Goal: Transaction & Acquisition: Purchase product/service

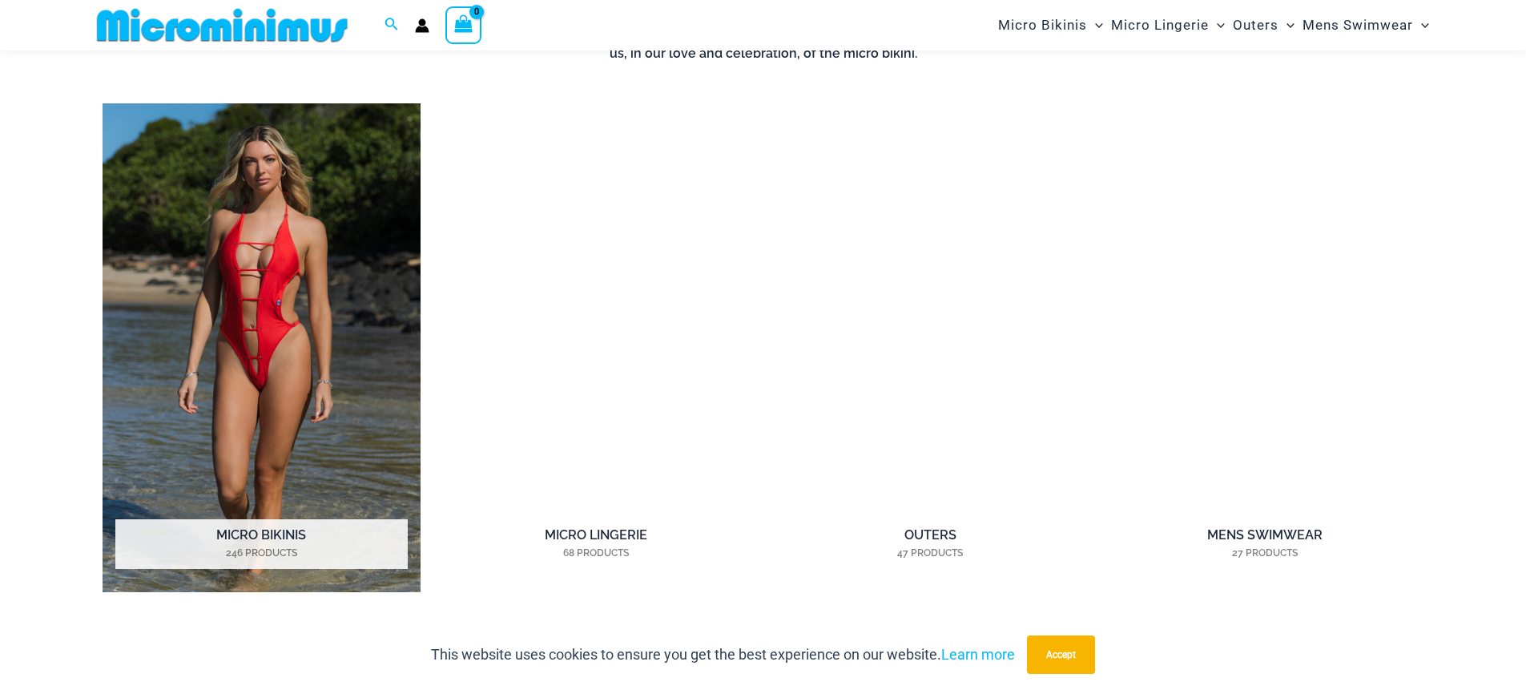
scroll to position [1365, 0]
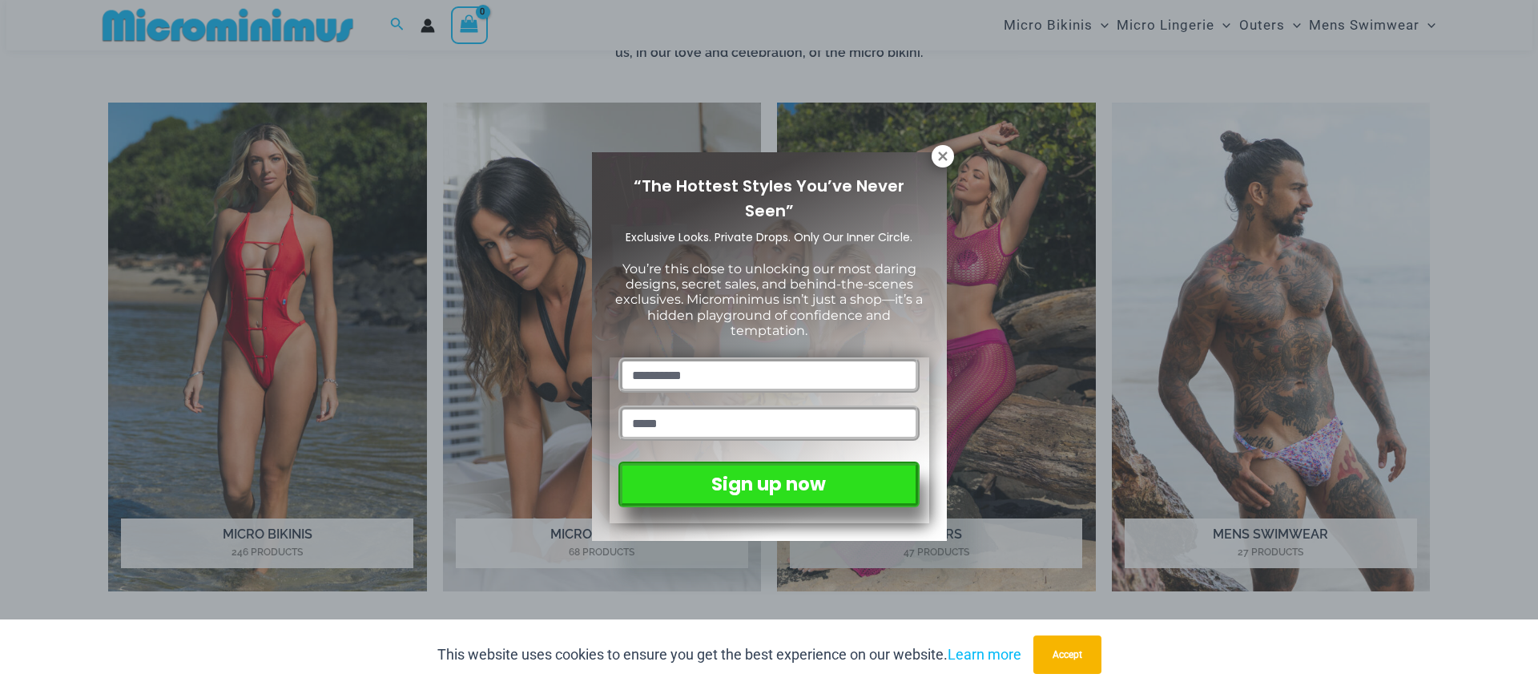
click at [943, 151] on icon at bounding box center [942, 156] width 14 height 14
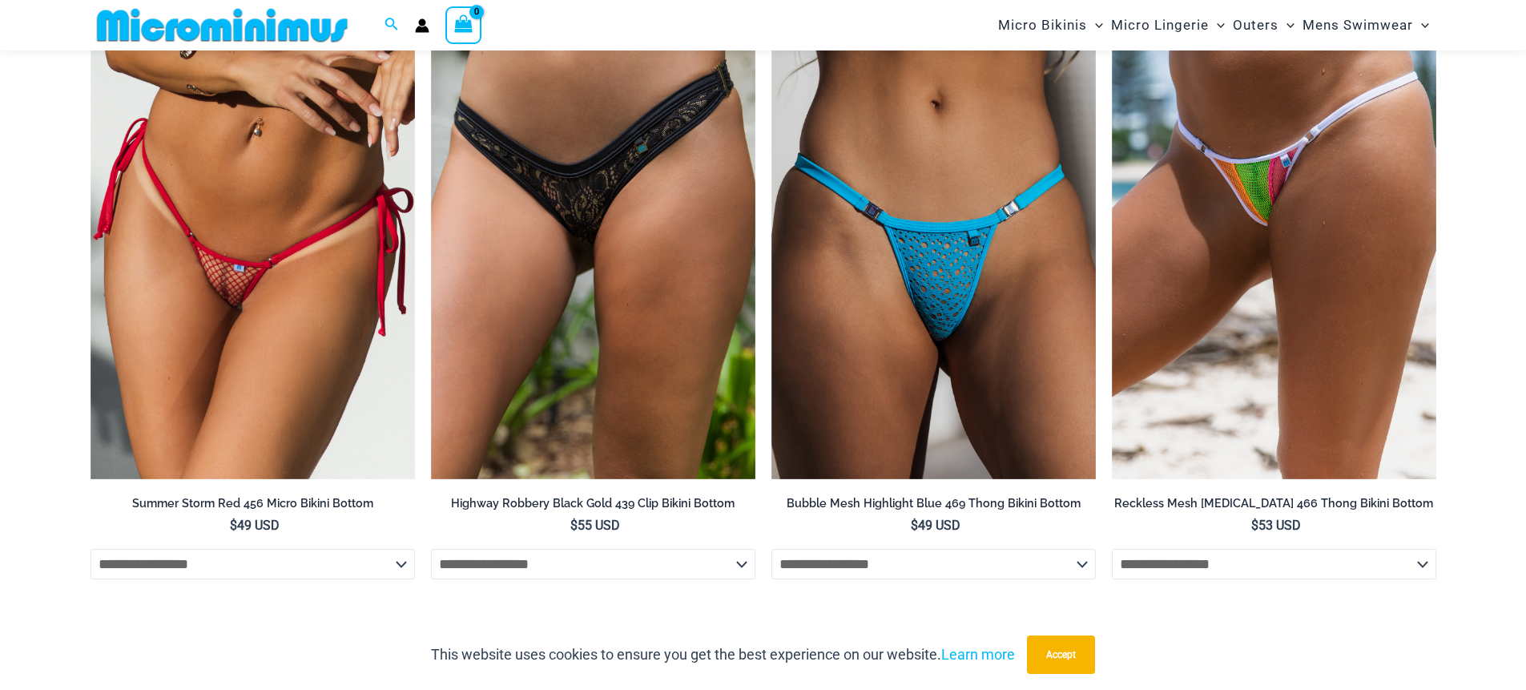
scroll to position [4230, 0]
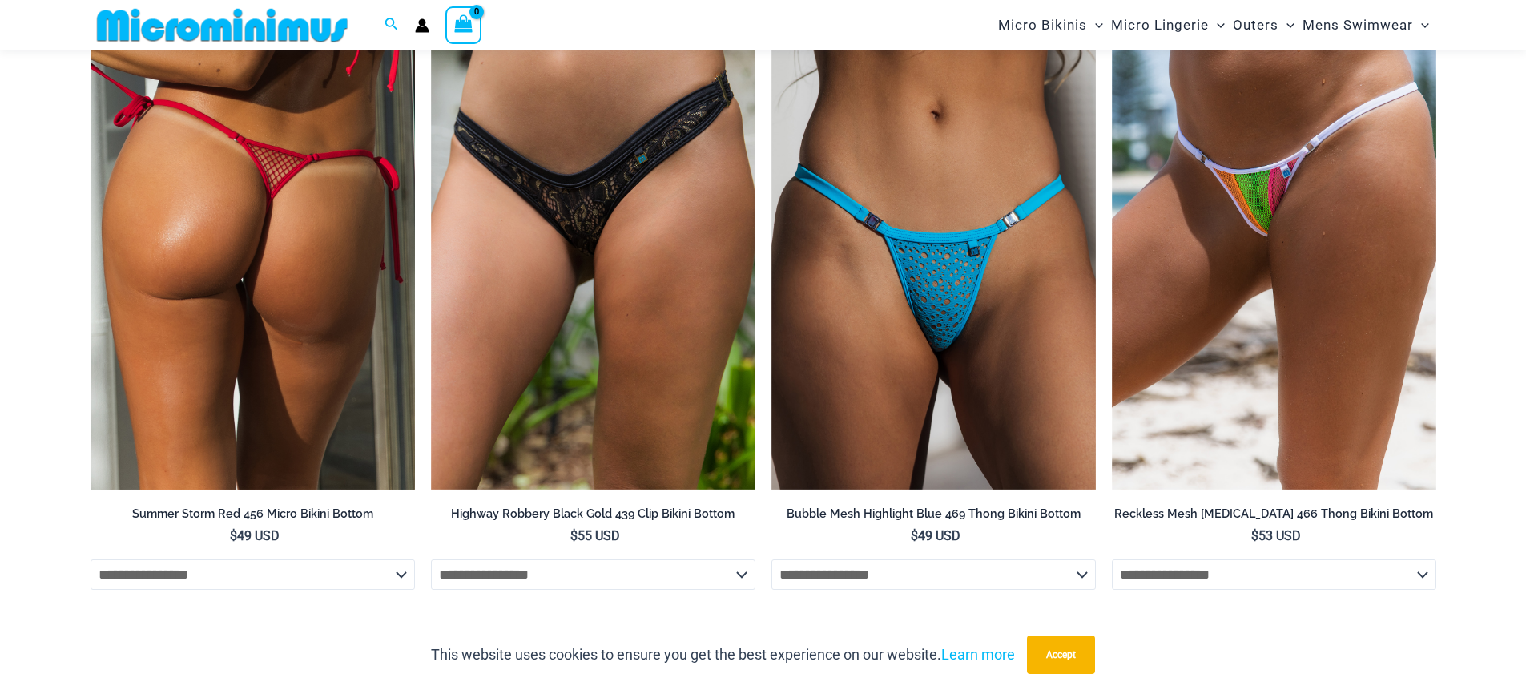
click at [297, 314] on img at bounding box center [252, 245] width 324 height 487
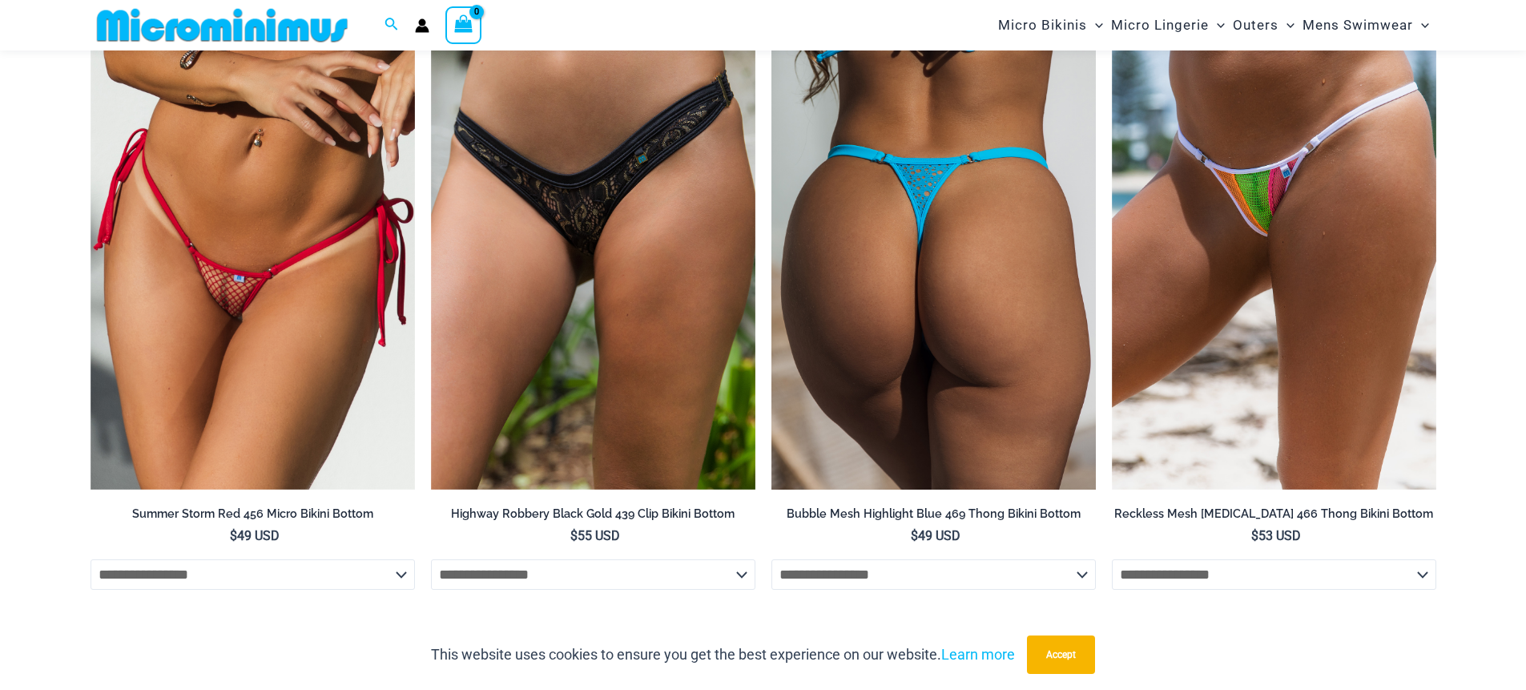
click at [1007, 271] on img at bounding box center [933, 245] width 324 height 487
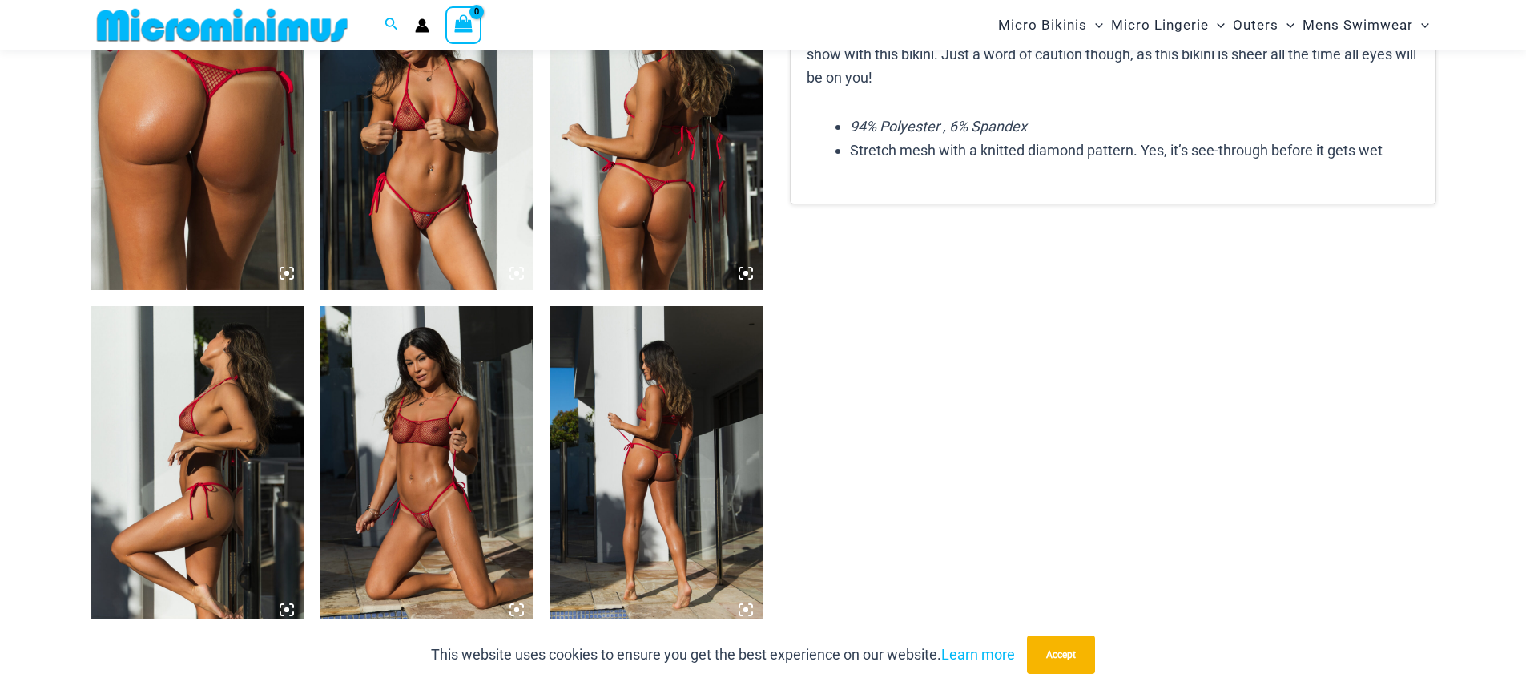
scroll to position [1225, 0]
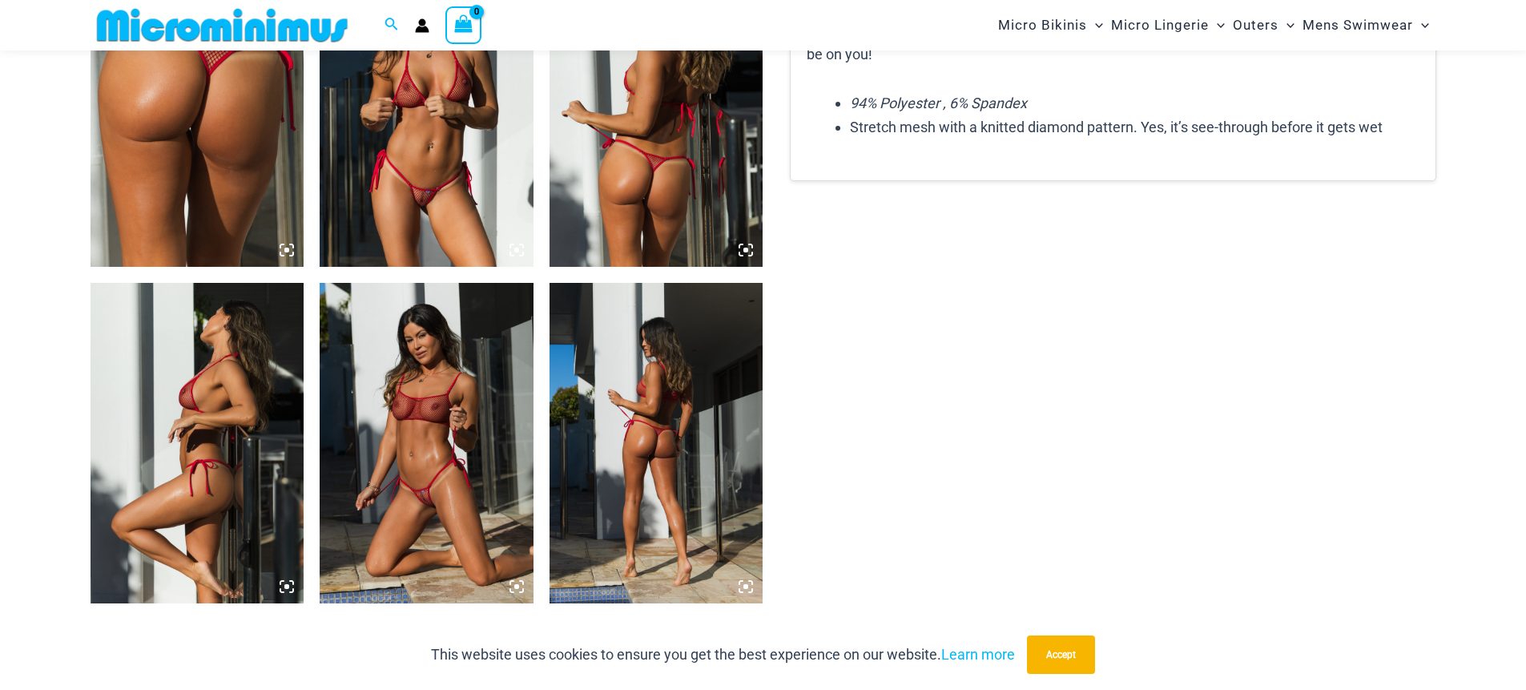
click at [397, 407] on img at bounding box center [427, 443] width 214 height 320
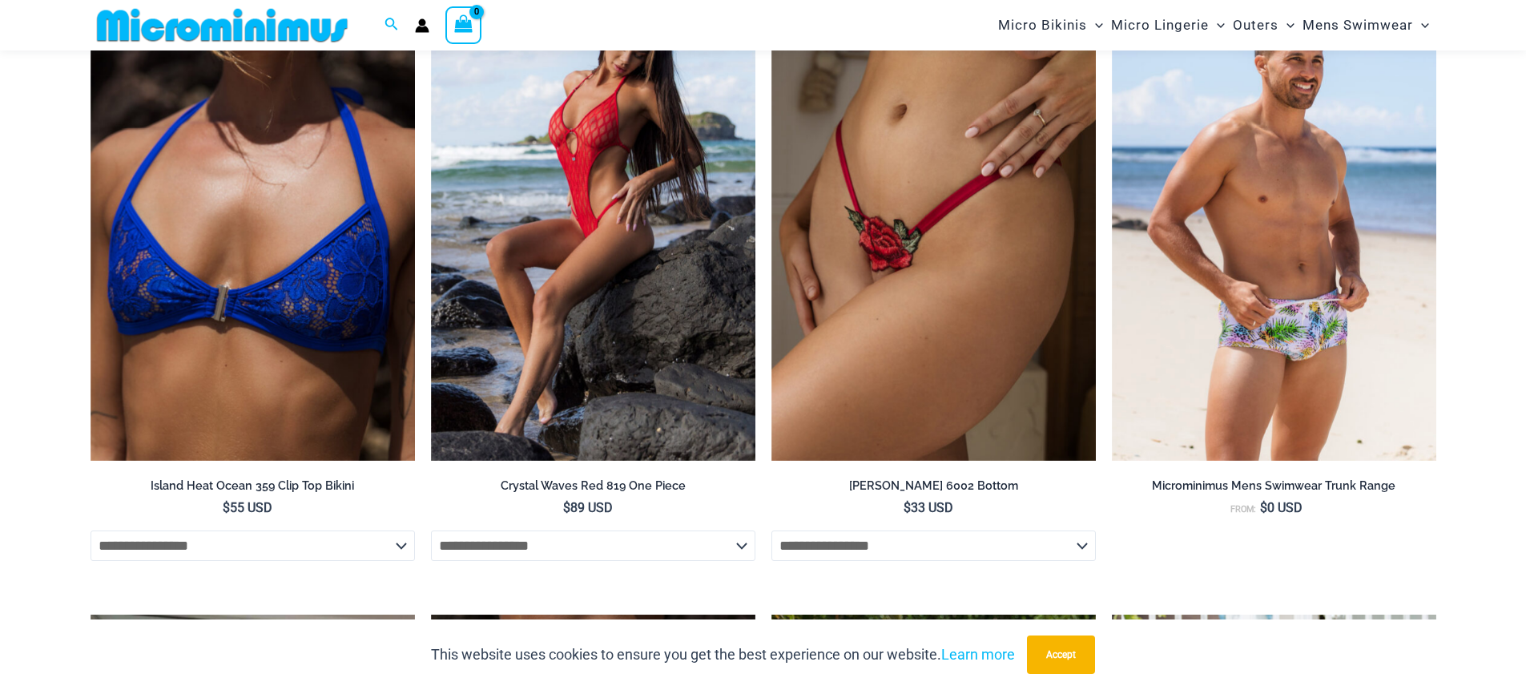
scroll to position [3184, 0]
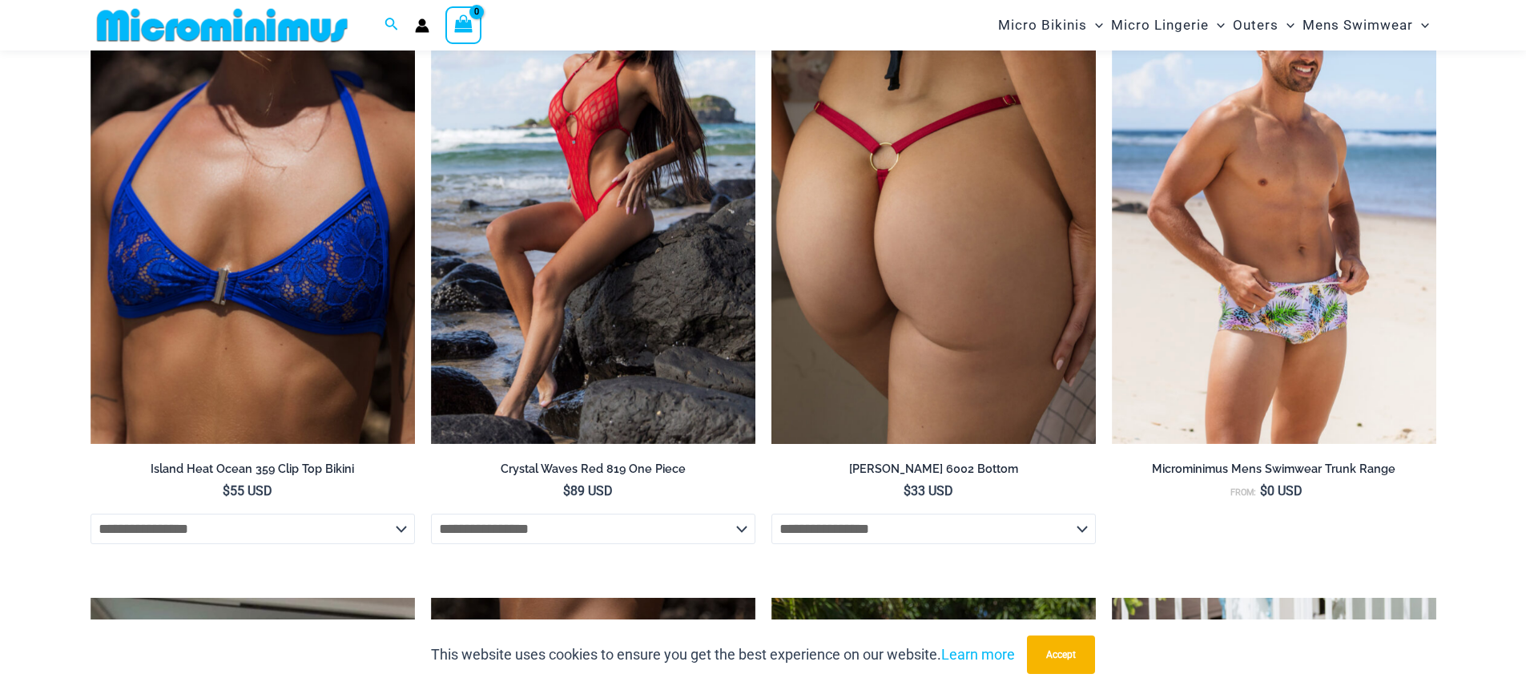
click at [992, 252] on img at bounding box center [933, 201] width 324 height 487
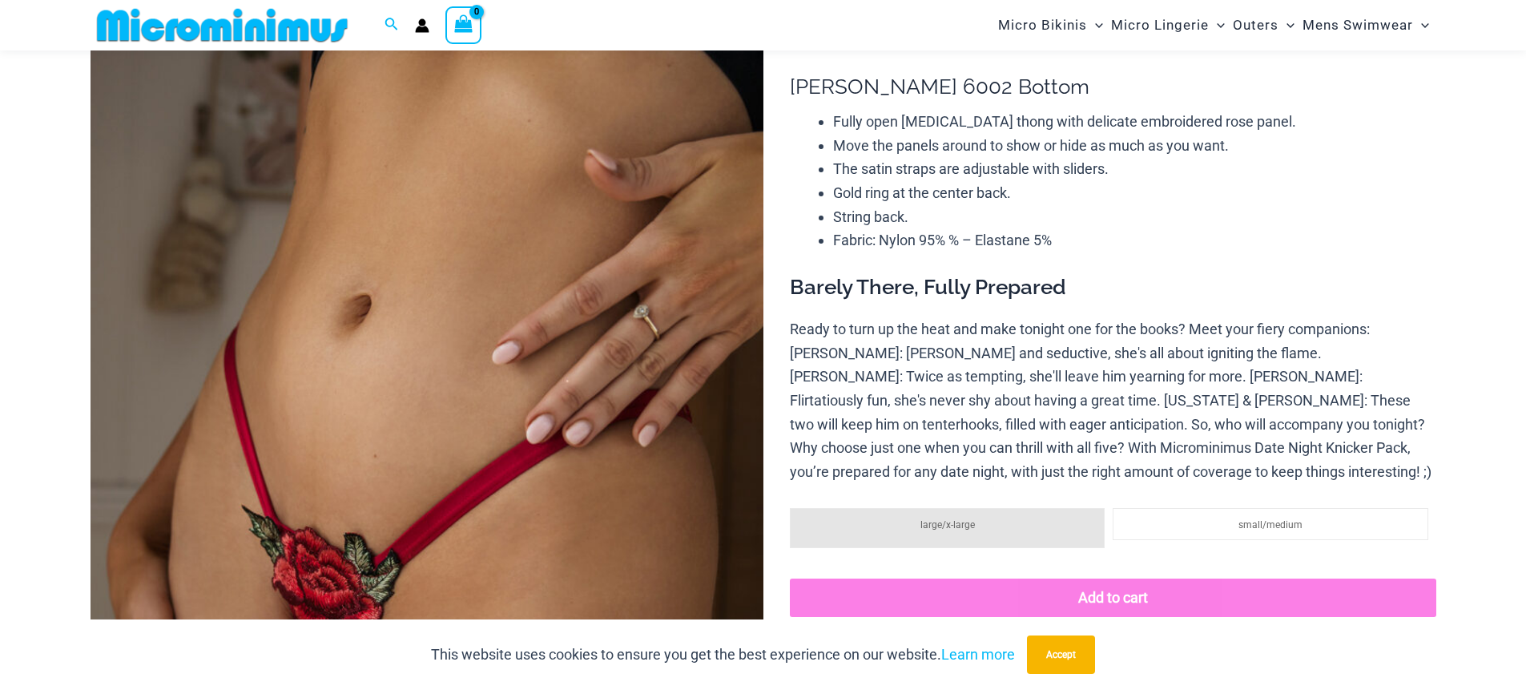
scroll to position [376, 0]
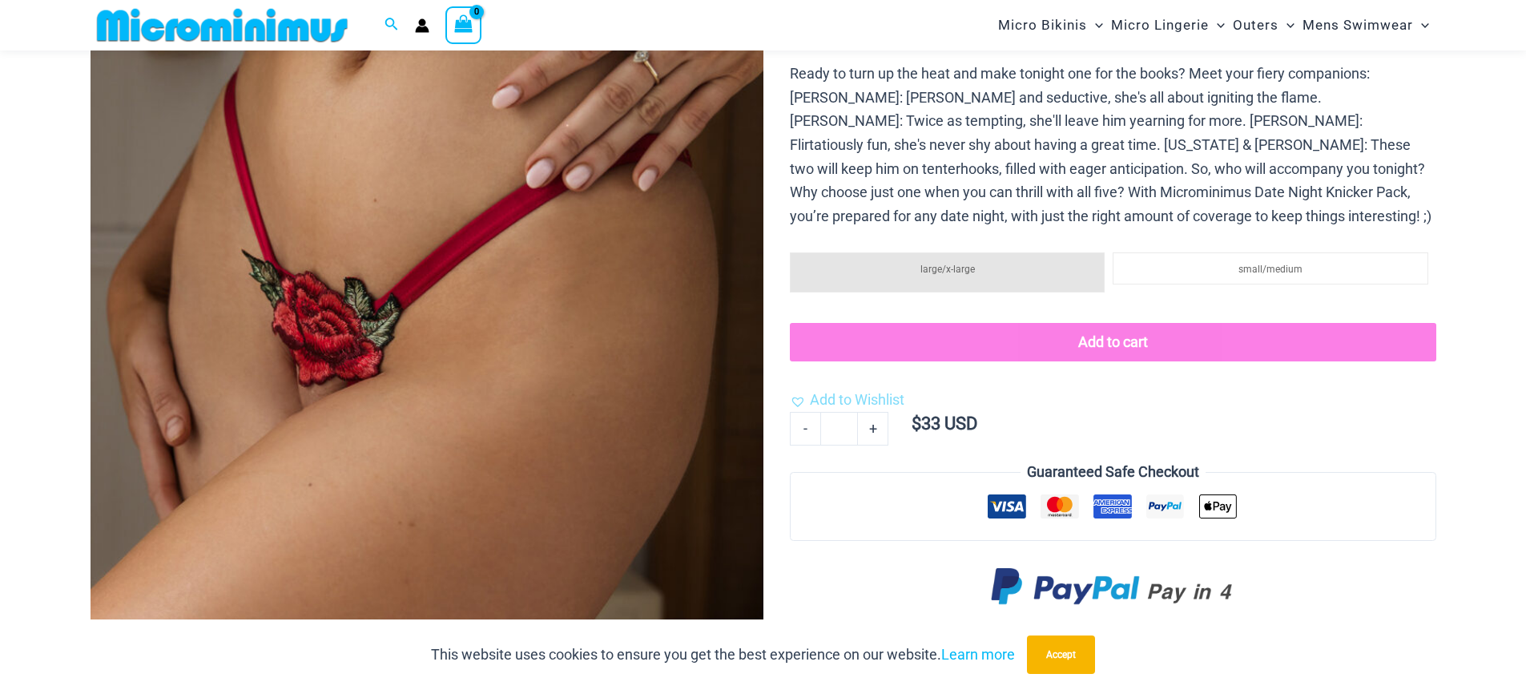
click at [673, 241] on img at bounding box center [426, 273] width 673 height 1009
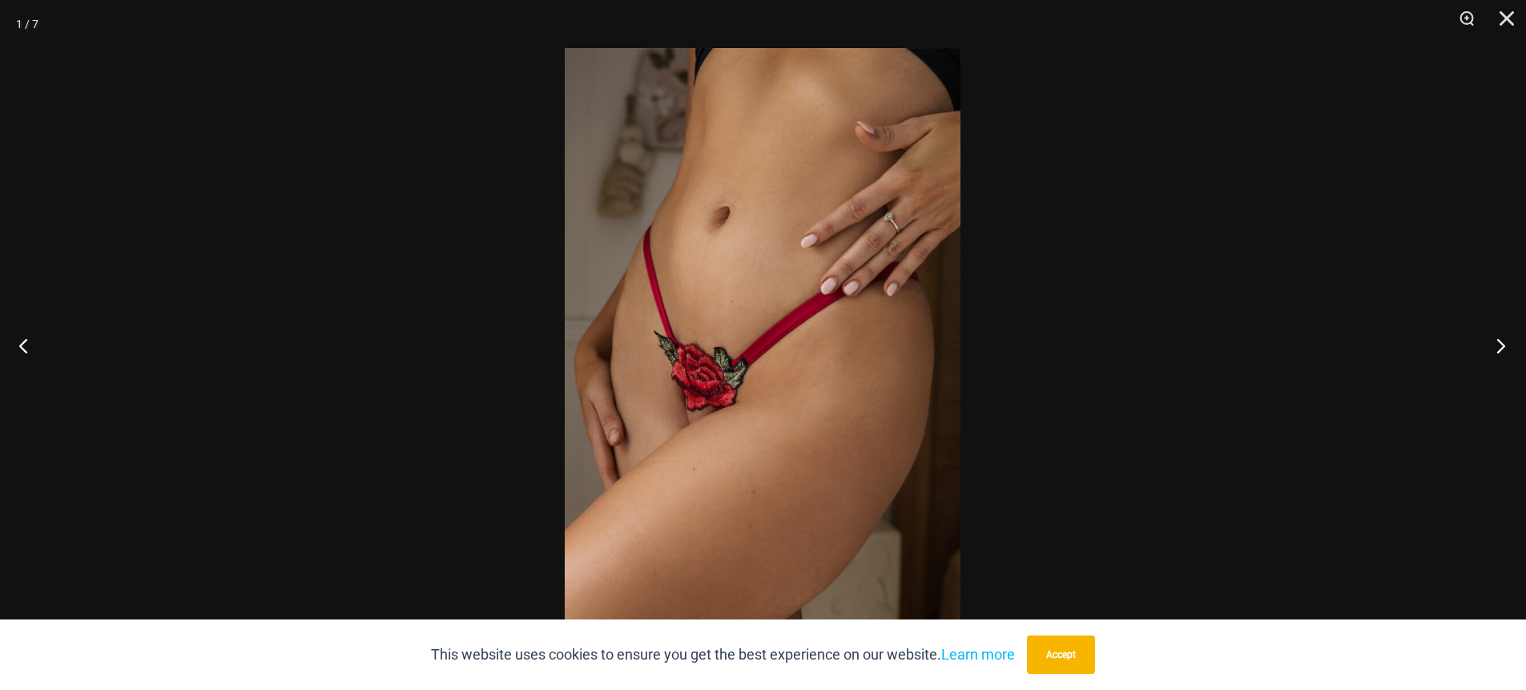
click at [1503, 344] on button "Next" at bounding box center [1496, 345] width 60 height 80
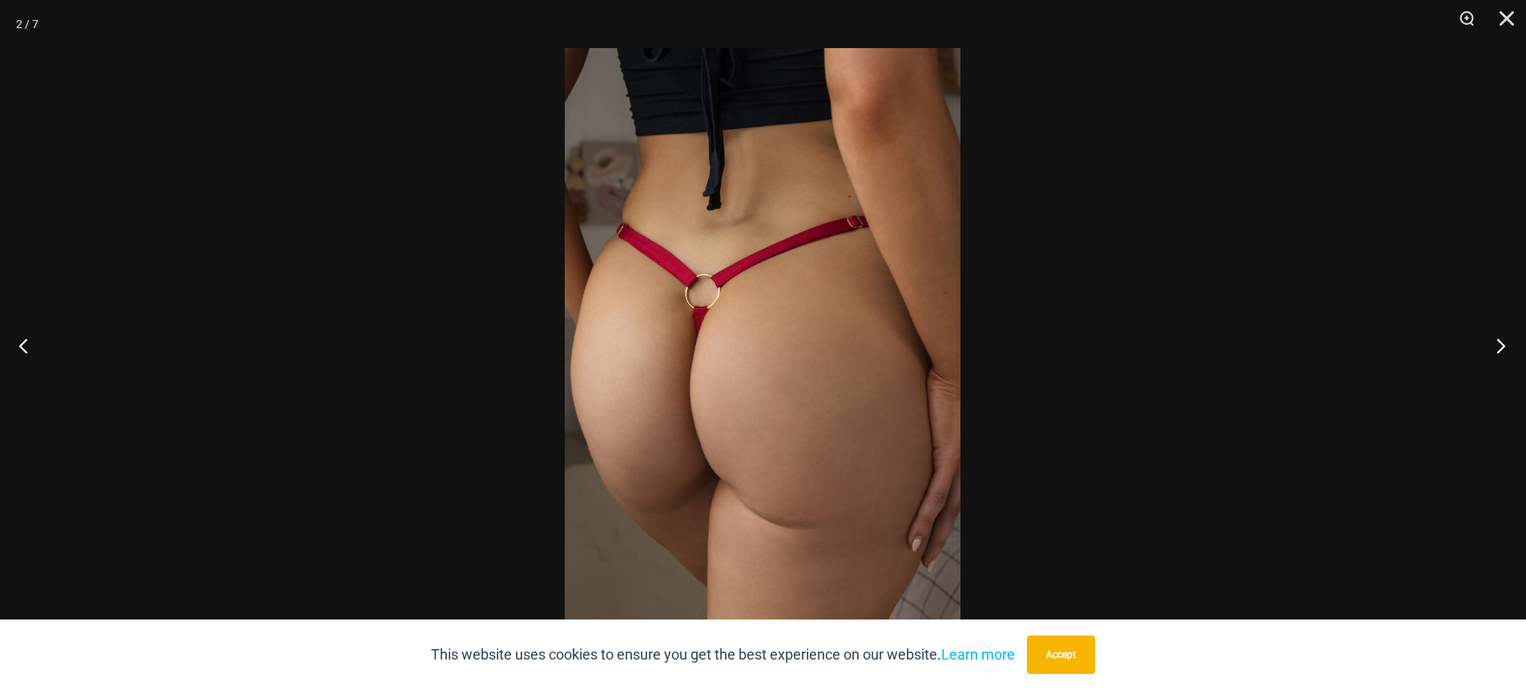
click at [1503, 344] on button "Next" at bounding box center [1496, 345] width 60 height 80
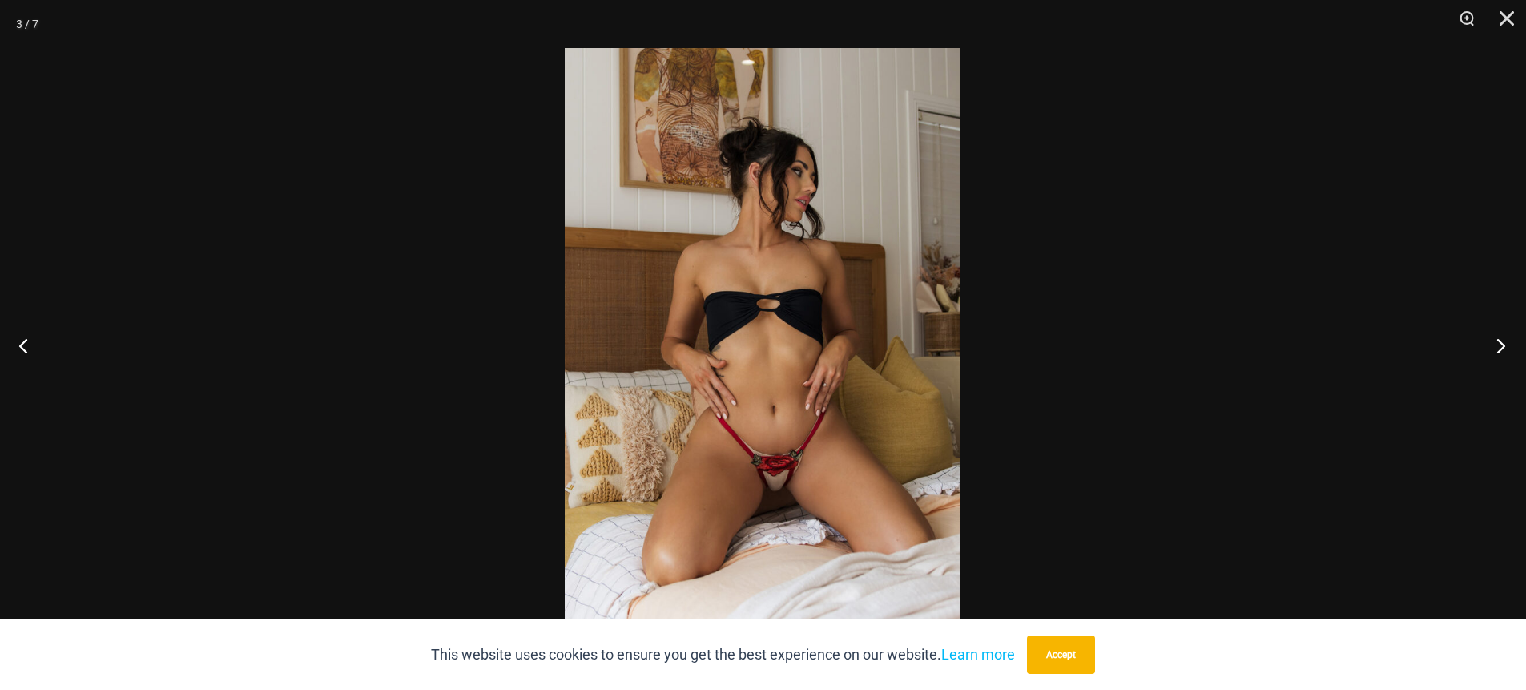
click at [1503, 344] on button "Next" at bounding box center [1496, 345] width 60 height 80
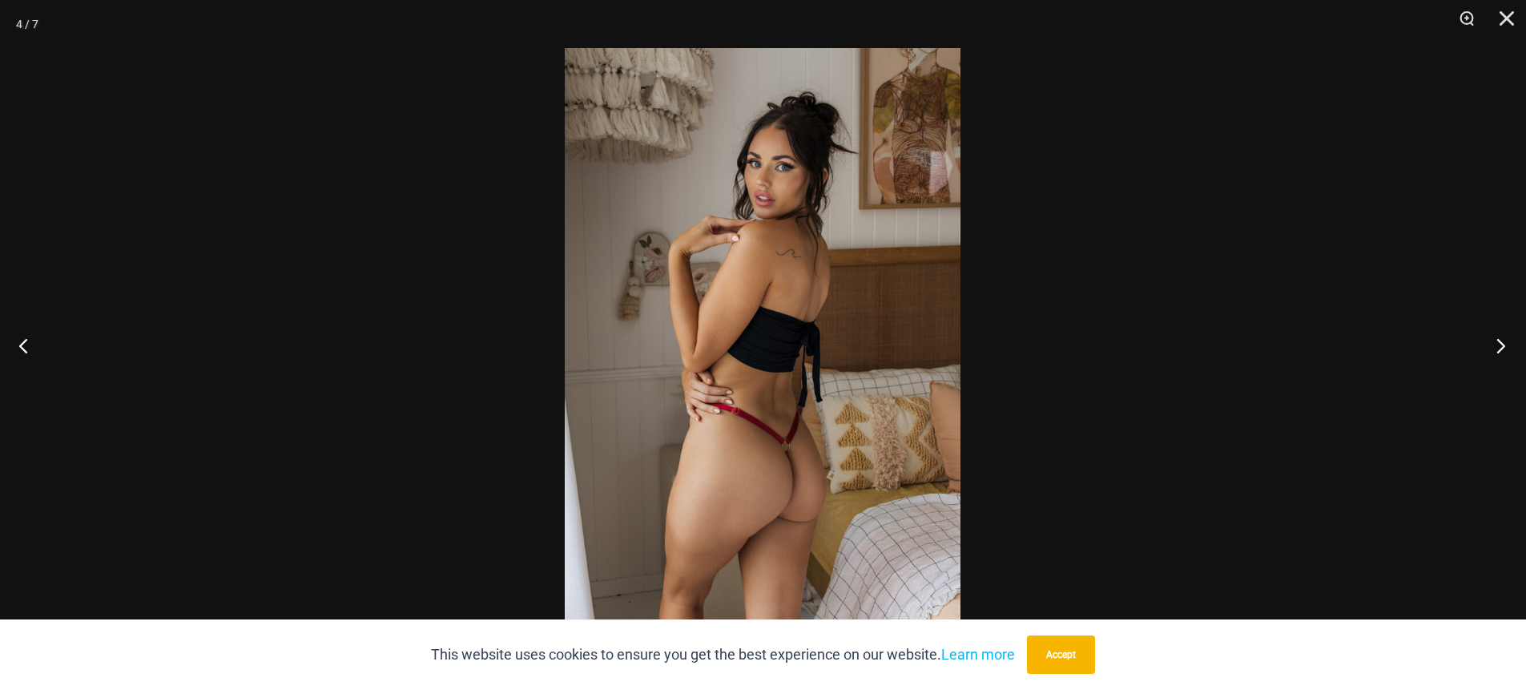
click at [1503, 344] on button "Next" at bounding box center [1496, 345] width 60 height 80
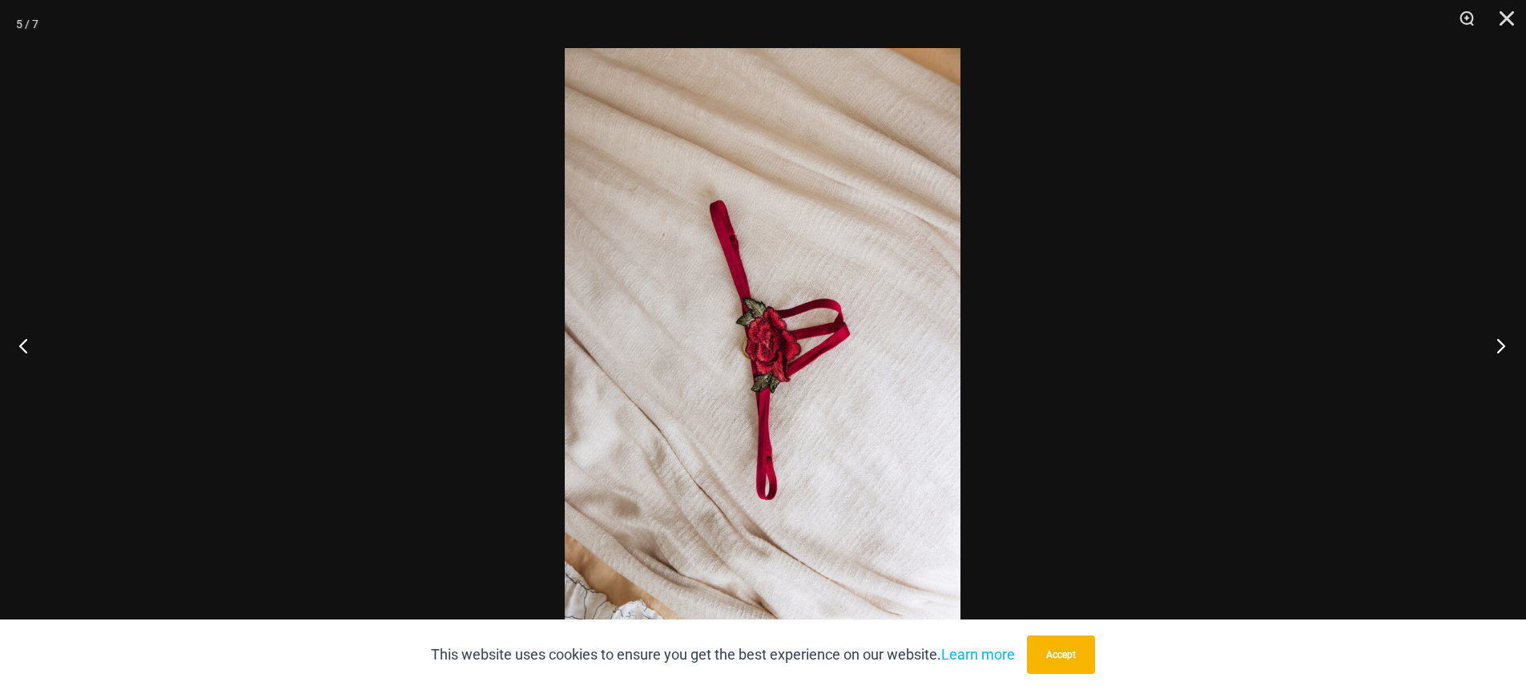
click at [1503, 344] on button "Next" at bounding box center [1496, 345] width 60 height 80
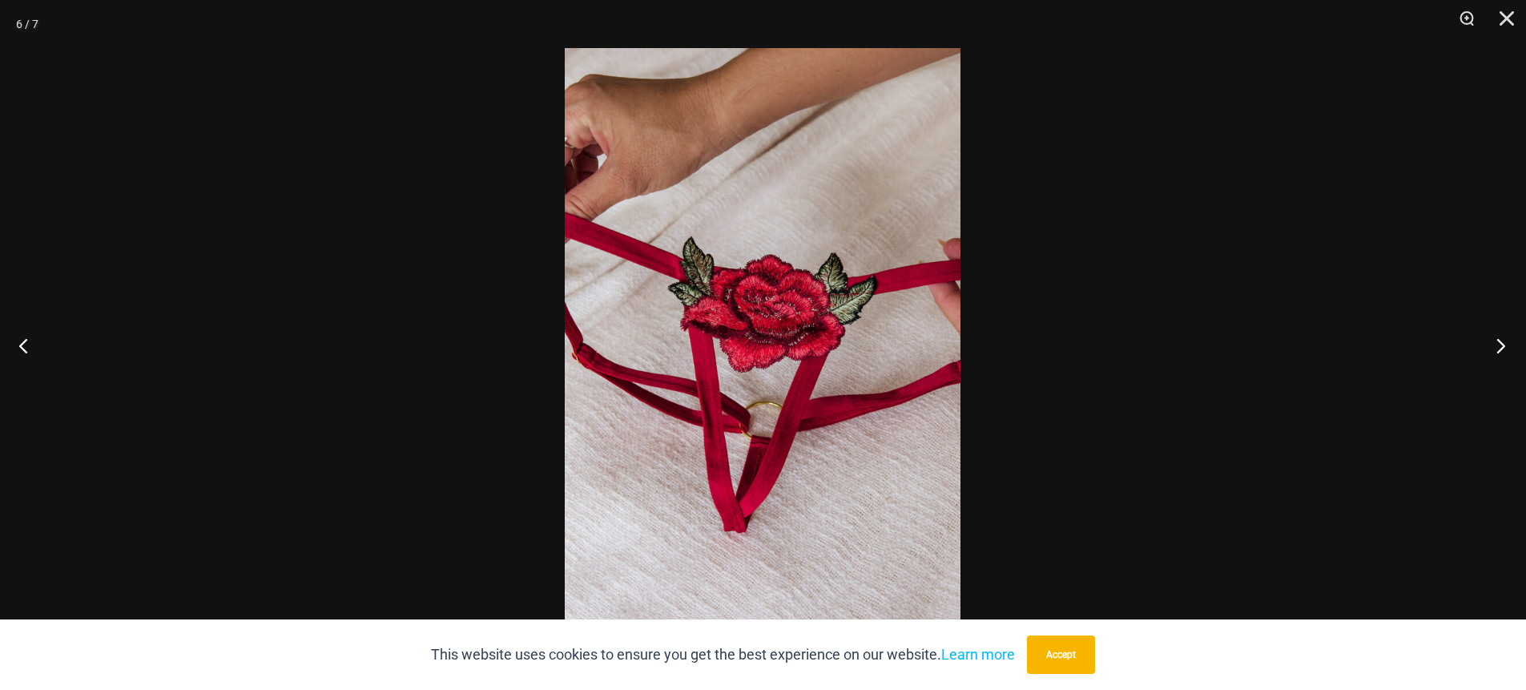
click at [1503, 344] on button "Next" at bounding box center [1496, 345] width 60 height 80
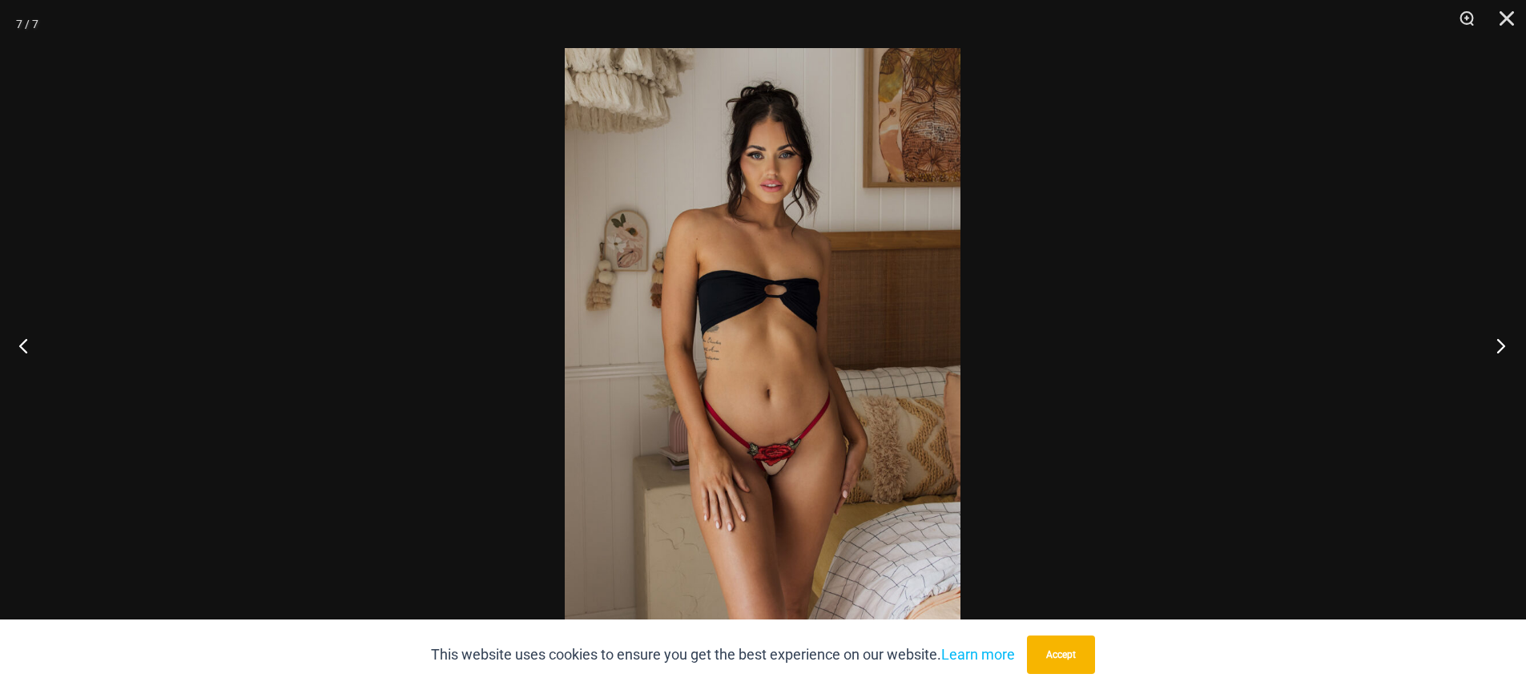
click at [1503, 344] on button "Next" at bounding box center [1496, 345] width 60 height 80
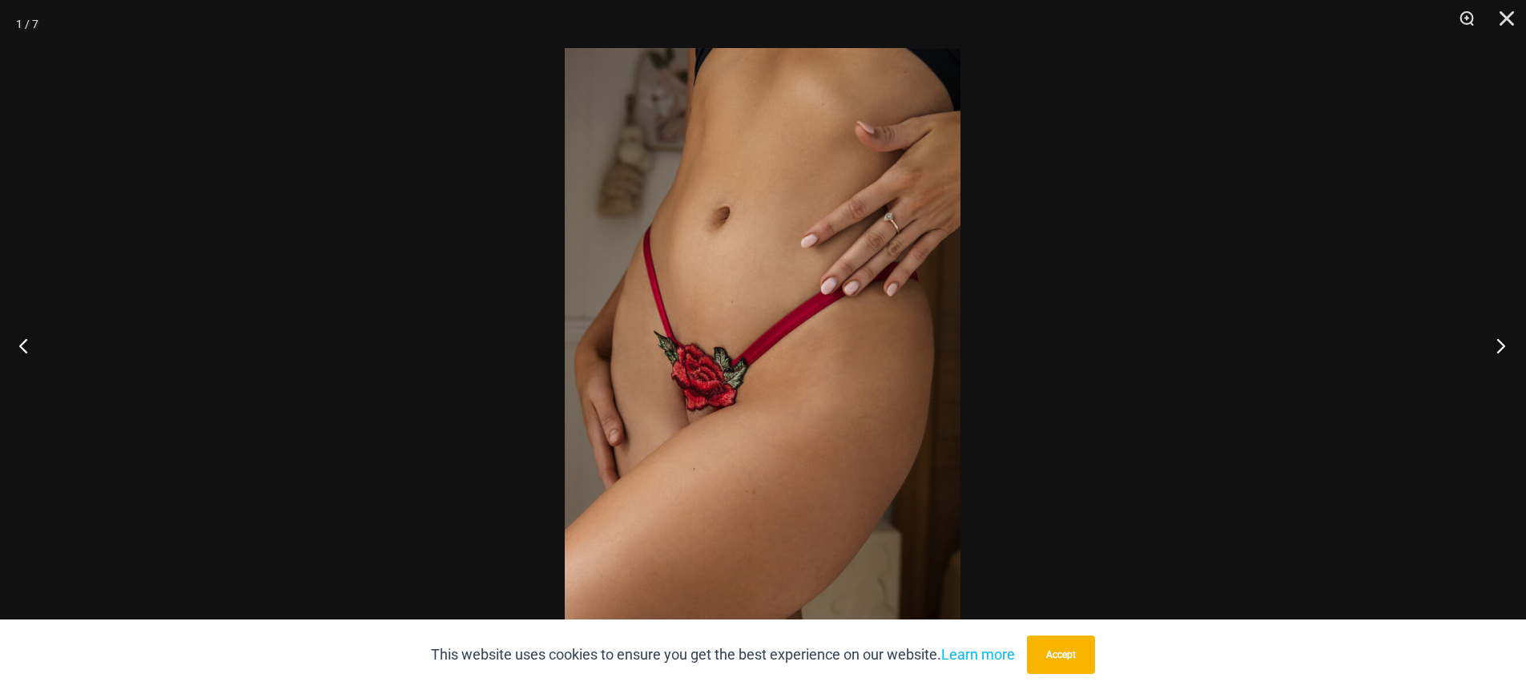
click at [1503, 344] on button "Next" at bounding box center [1496, 345] width 60 height 80
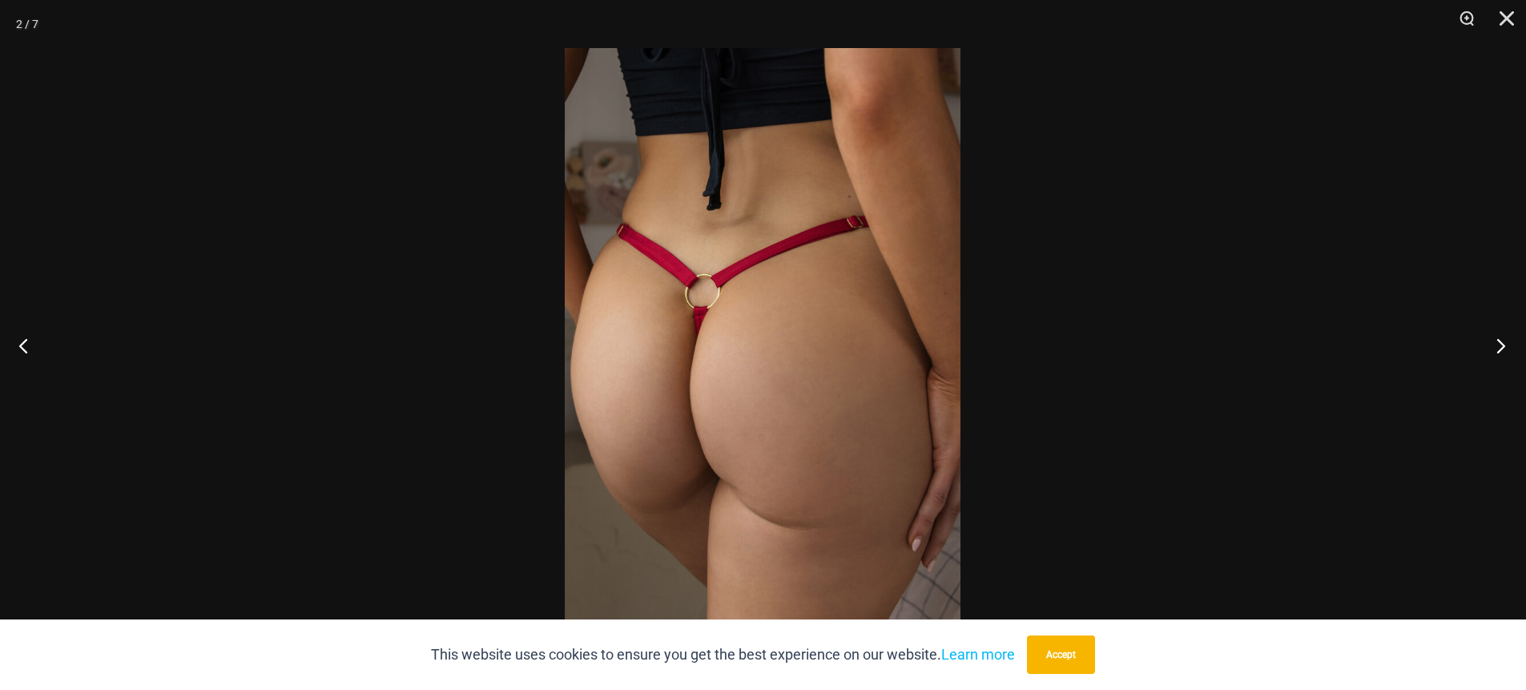
click at [1503, 344] on button "Next" at bounding box center [1496, 345] width 60 height 80
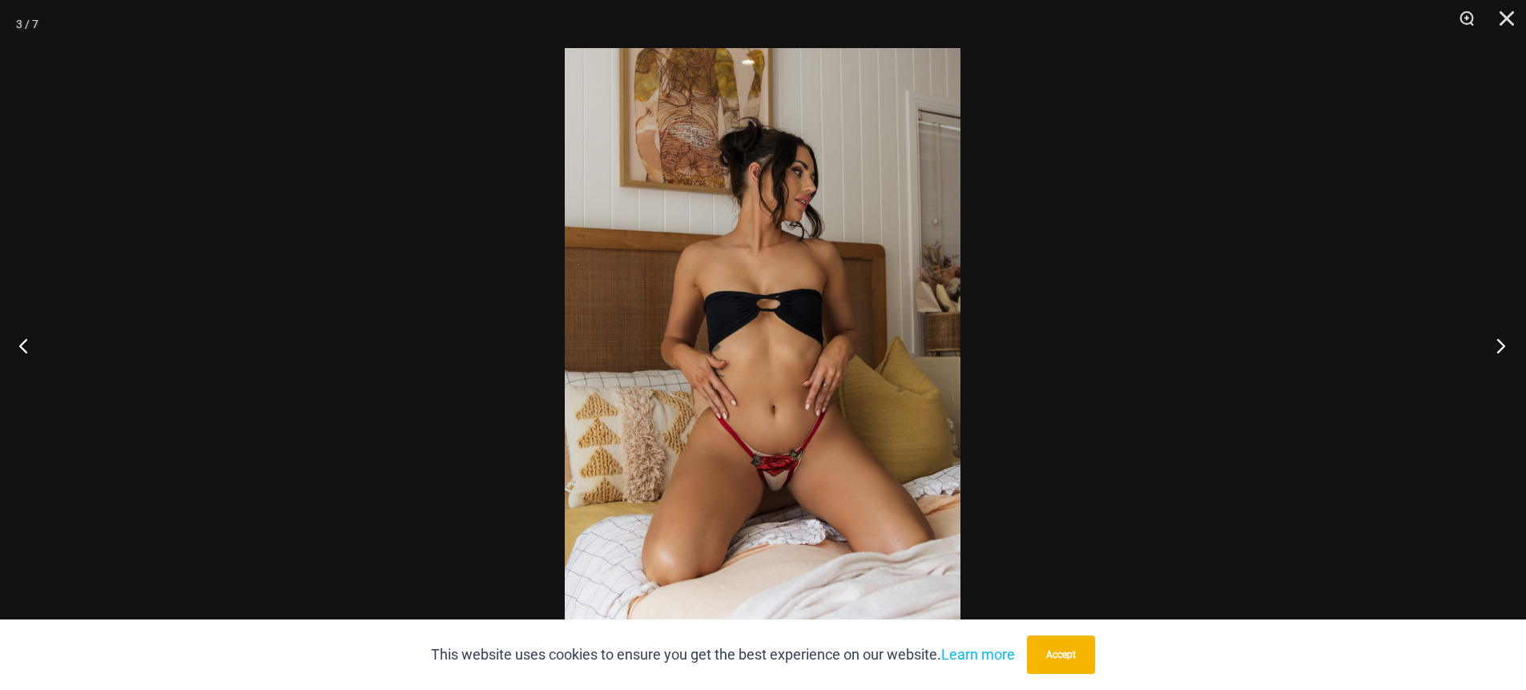
click at [1503, 344] on button "Next" at bounding box center [1496, 345] width 60 height 80
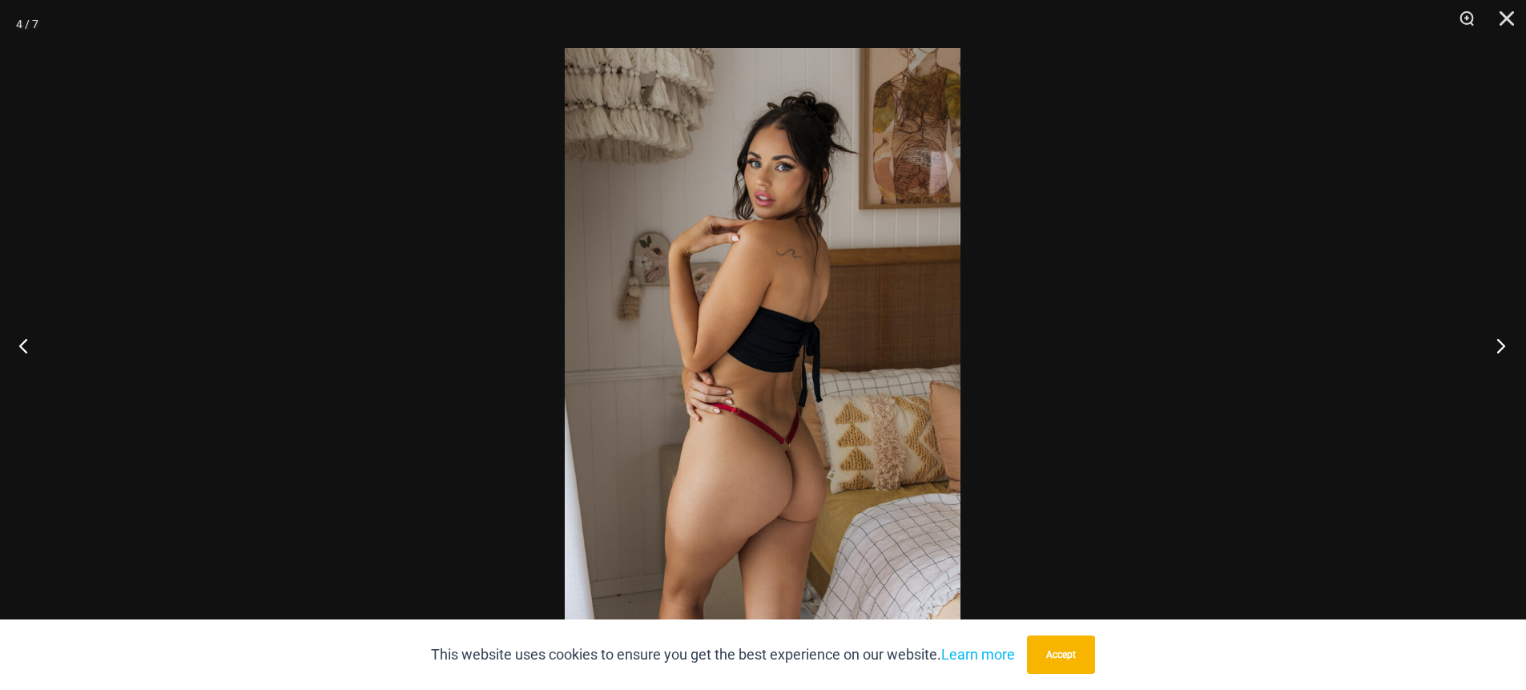
click at [1503, 344] on button "Next" at bounding box center [1496, 345] width 60 height 80
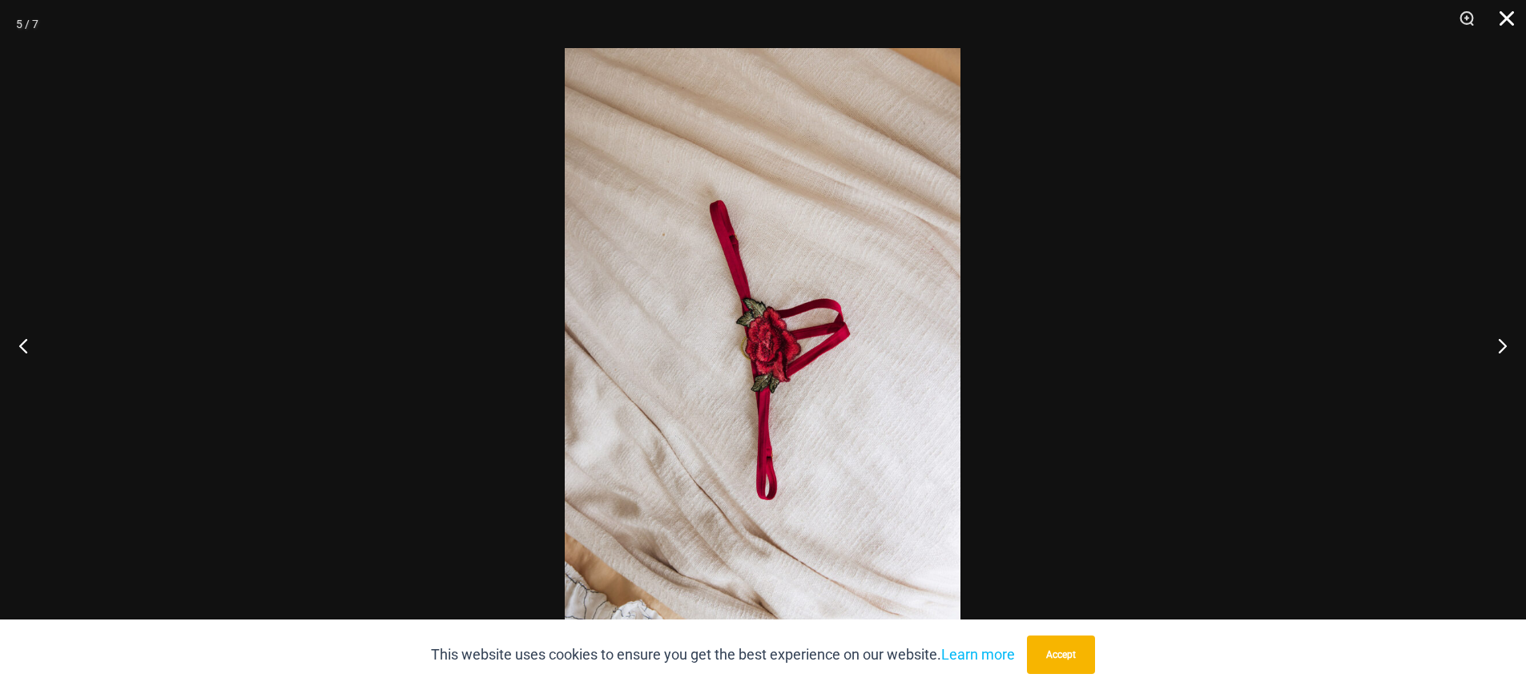
click at [1502, 24] on button "Close" at bounding box center [1501, 24] width 40 height 48
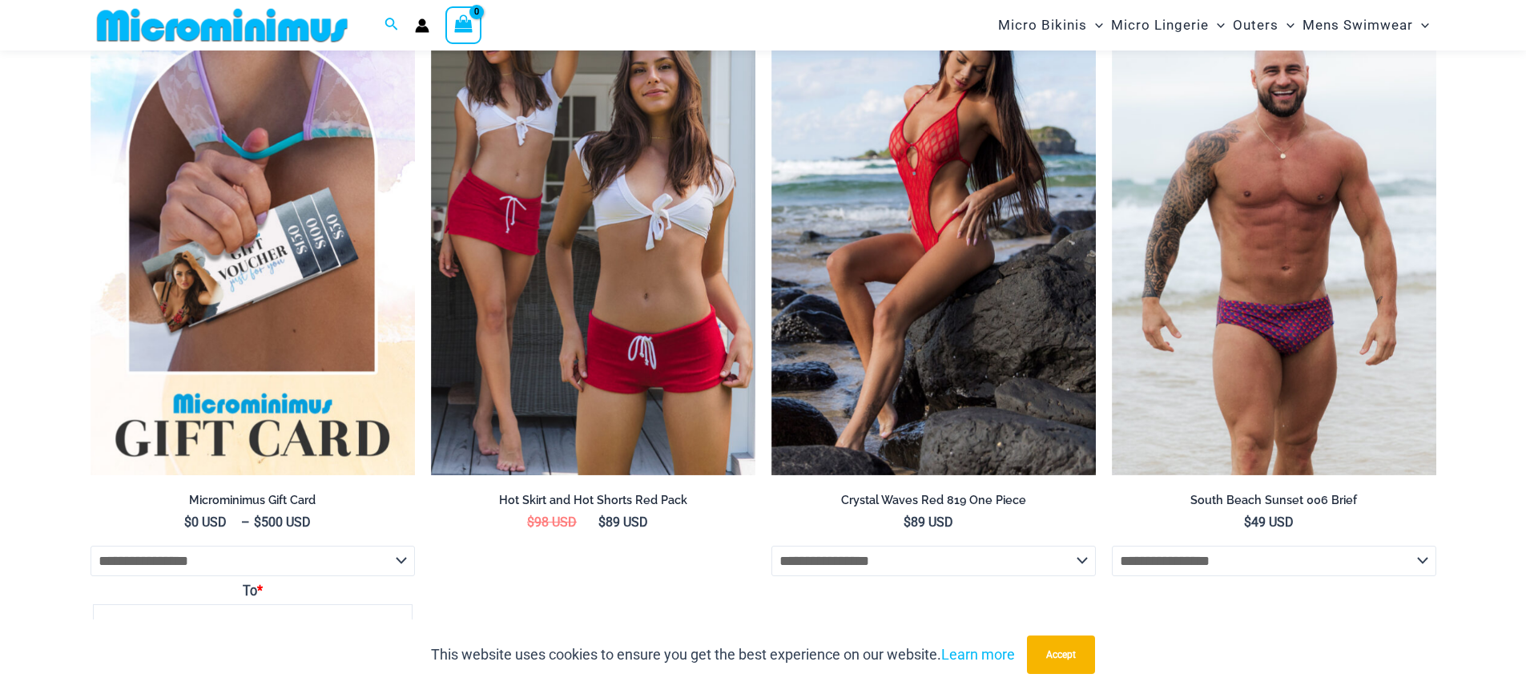
scroll to position [3229, 0]
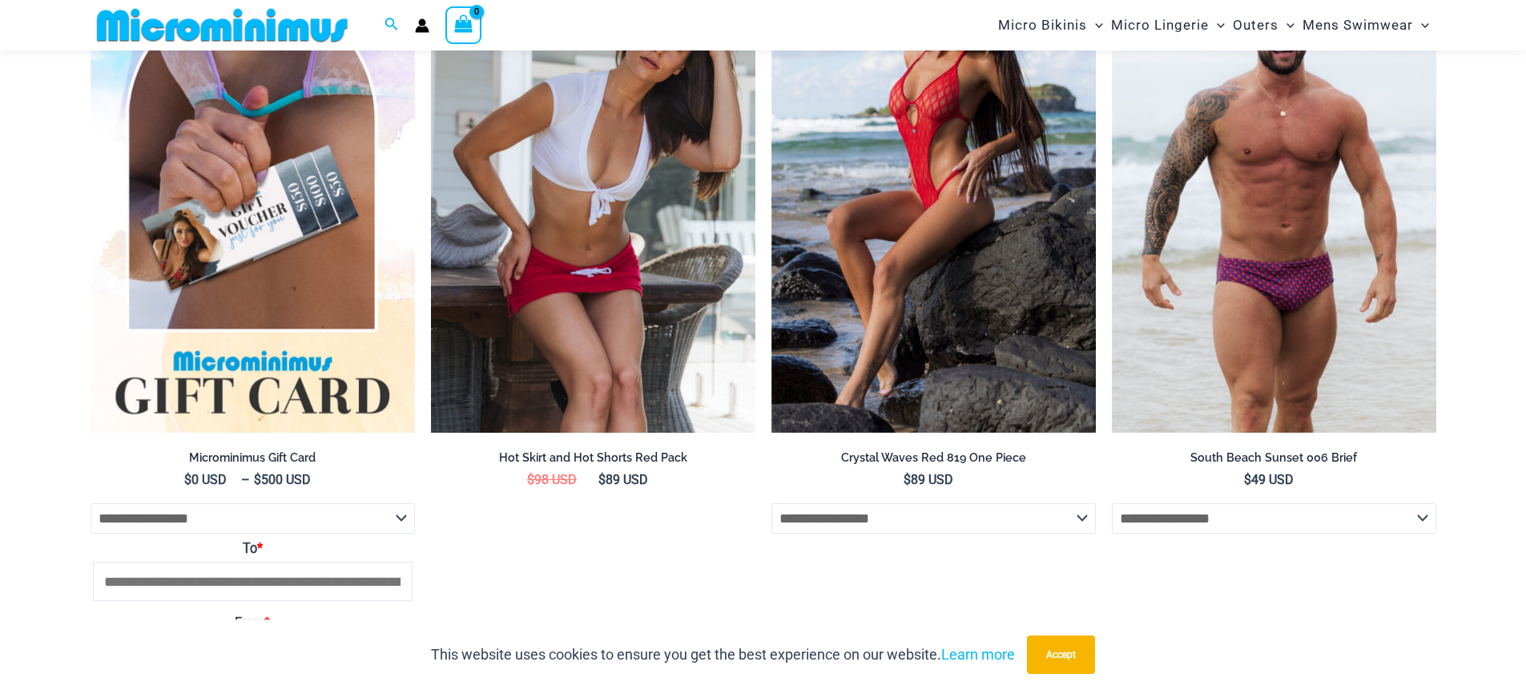
click at [656, 246] on img at bounding box center [593, 189] width 324 height 487
